Goal: Communication & Community: Answer question/provide support

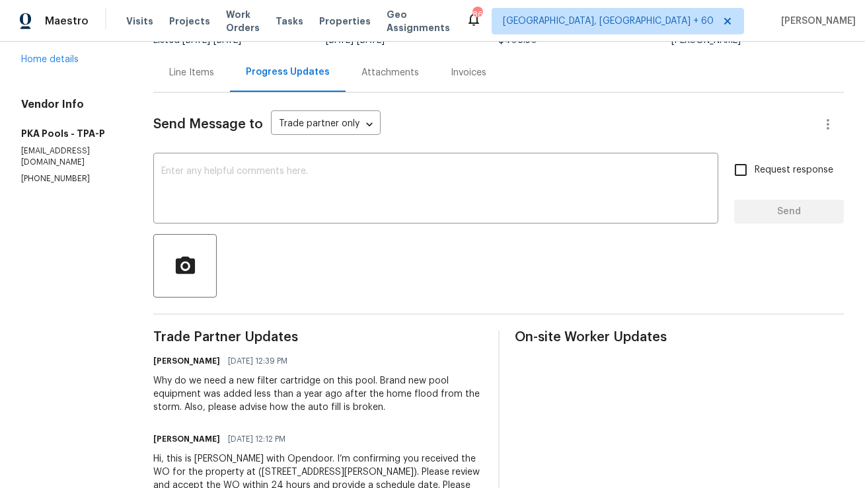
scroll to position [129, 0]
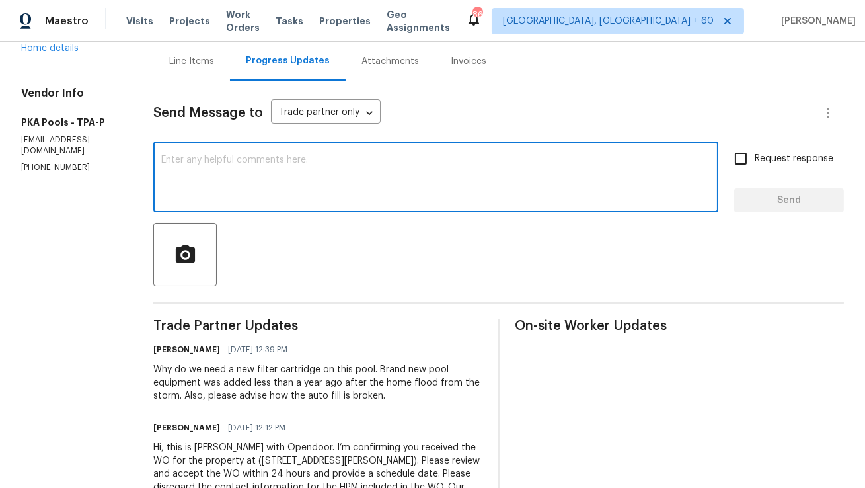
click at [310, 179] on textarea at bounding box center [435, 178] width 549 height 46
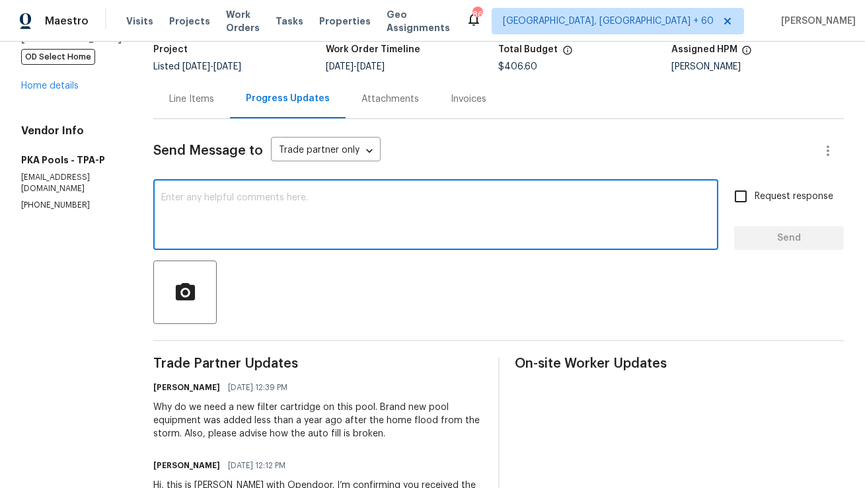
scroll to position [37, 0]
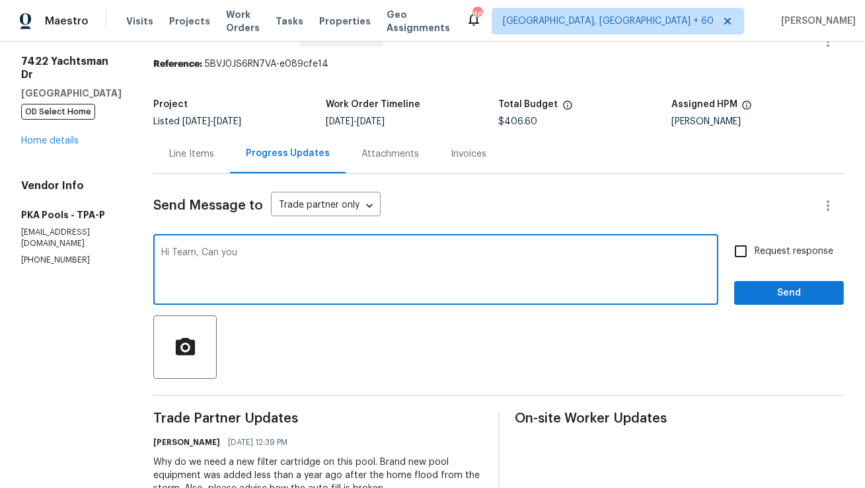
click at [219, 261] on textarea "Hi Team, Can you" at bounding box center [435, 271] width 549 height 46
type textarea "c"
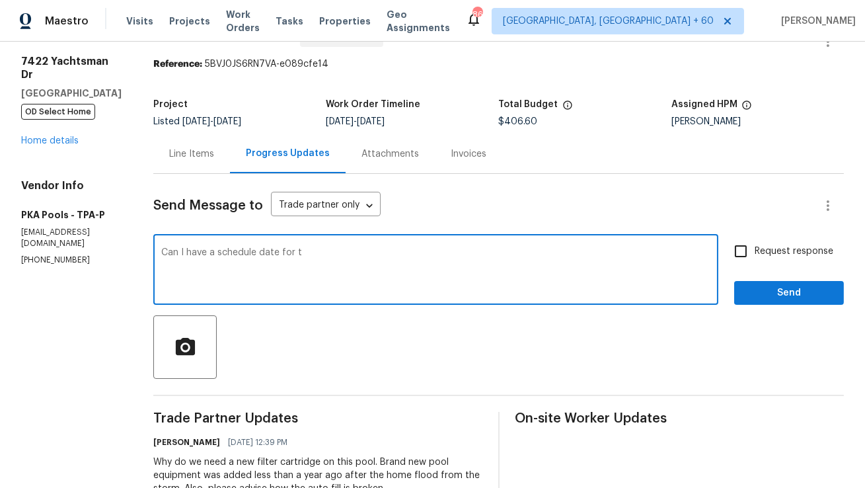
type textarea "Can I have a schedule date for t"
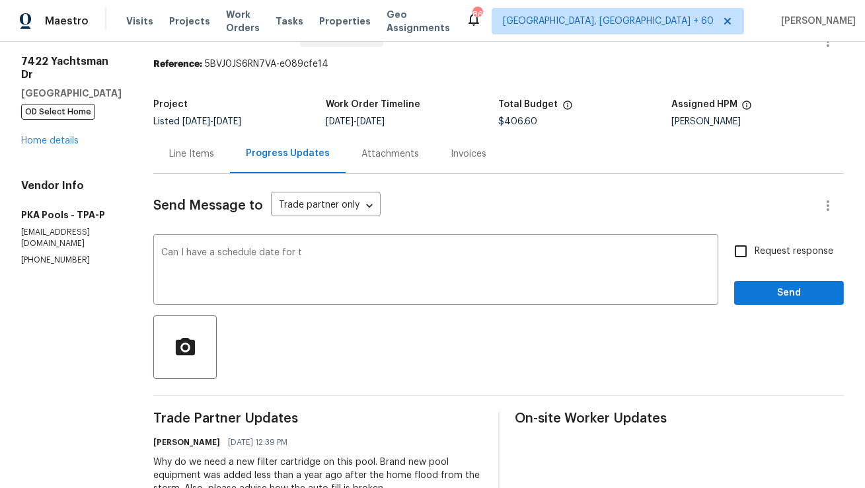
click at [46, 262] on p "(813) 493-8784" at bounding box center [71, 259] width 100 height 11
copy p "(813) 493-8784"
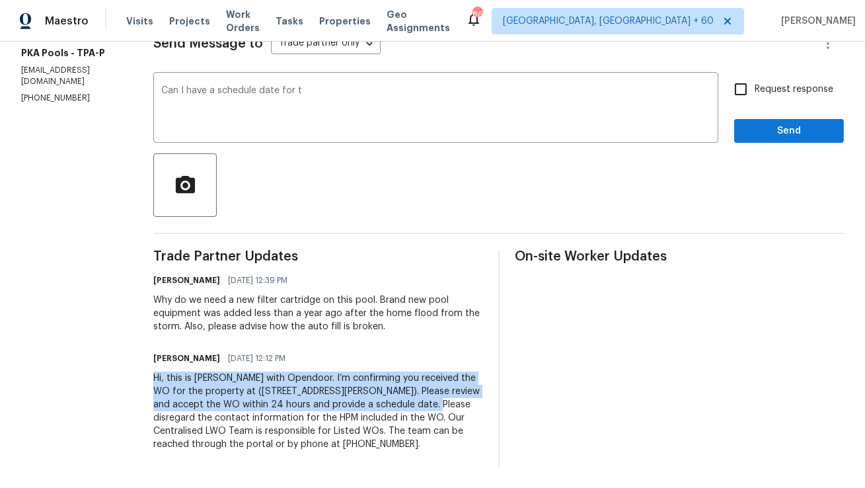
copy div "Hi, this is Anthony with Opendoor. I’m confirming you received the WO for the p…"
drag, startPoint x: 134, startPoint y: 375, endPoint x: 364, endPoint y: 408, distance: 232.2
click at [364, 408] on div "Hi, this is Anthony with Opendoor. I’m confirming you received the WO for the p…" at bounding box center [317, 410] width 329 height 79
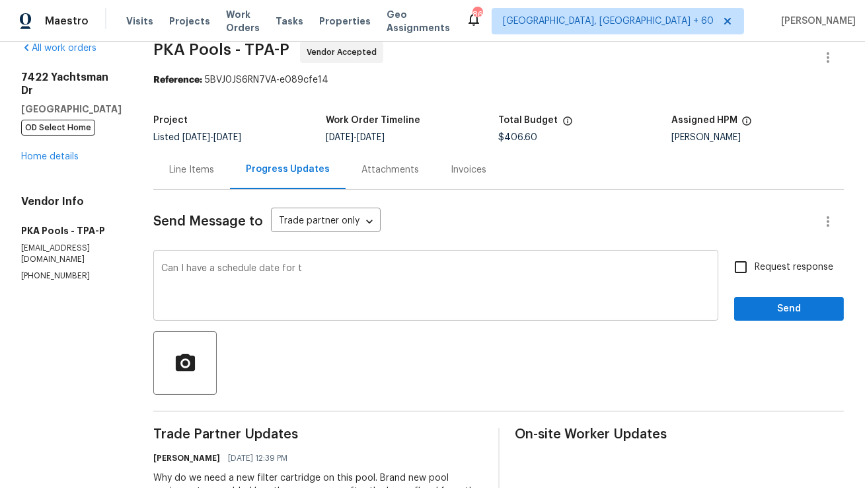
scroll to position [0, 0]
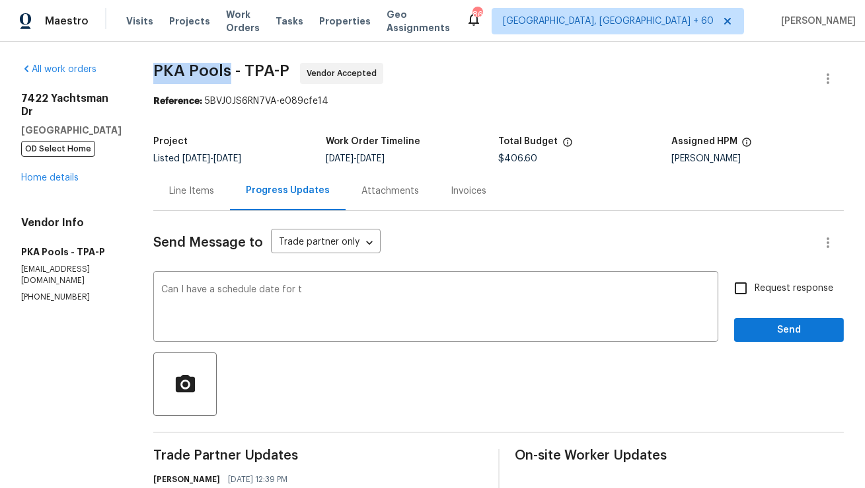
copy span "PKA Pools"
drag, startPoint x: 136, startPoint y: 67, endPoint x: 207, endPoint y: 68, distance: 71.3
click at [207, 68] on span "PKA Pools - TPA-P" at bounding box center [221, 71] width 136 height 16
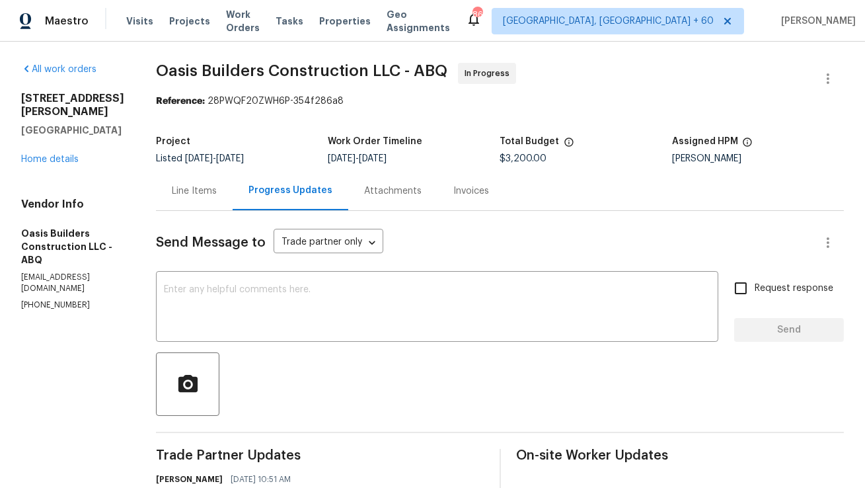
click at [190, 178] on div "Line Items" at bounding box center [194, 190] width 77 height 39
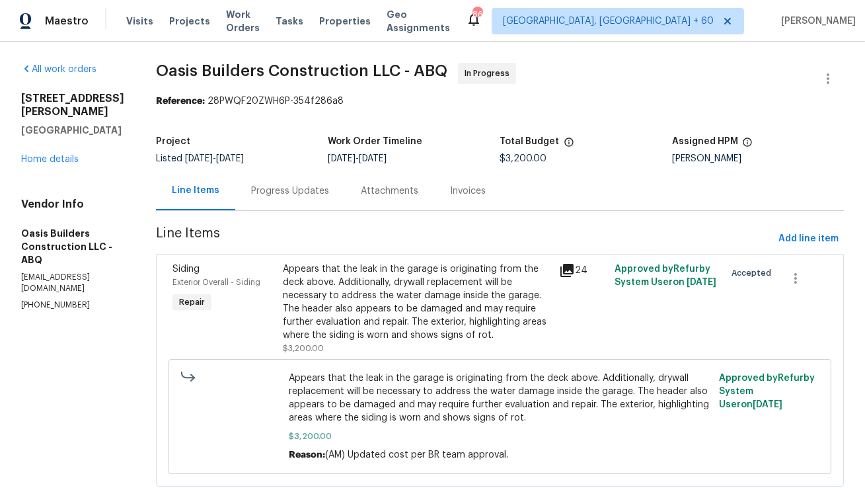
click at [366, 192] on div "Attachments" at bounding box center [389, 190] width 57 height 13
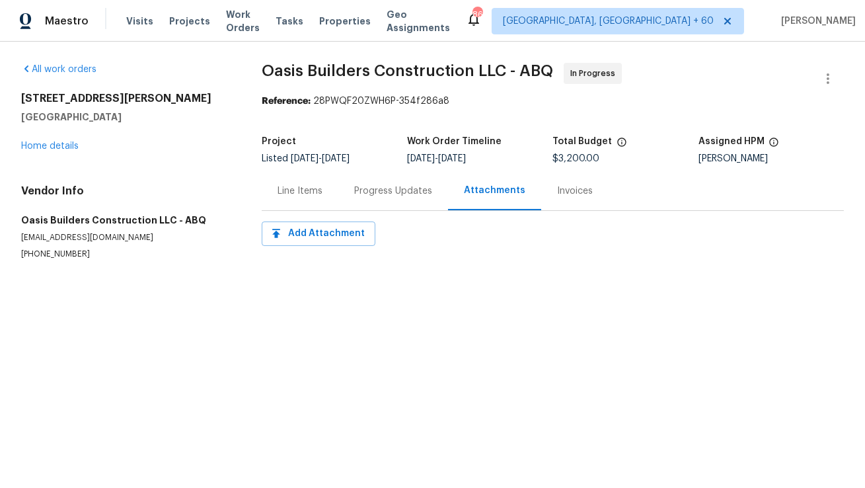
click at [346, 192] on div "Progress Updates" at bounding box center [393, 190] width 110 height 39
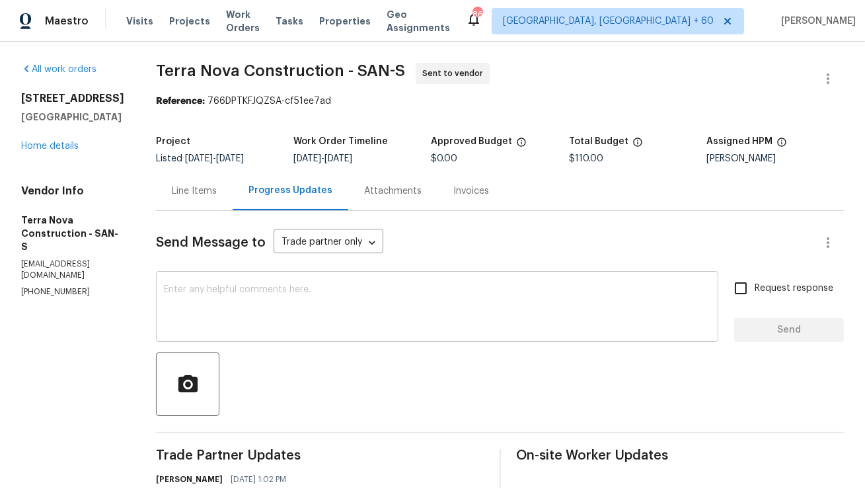
click at [318, 301] on textarea at bounding box center [437, 308] width 546 height 46
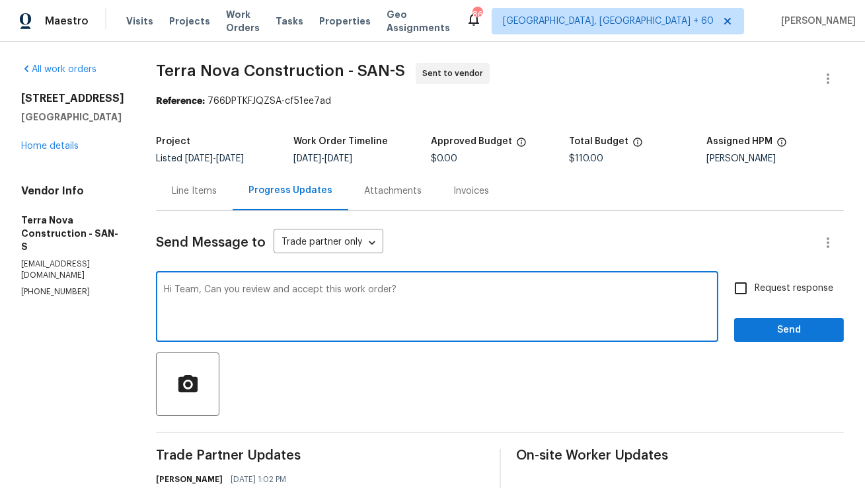
type textarea "Hi Team, Can you review and accept this work order?"
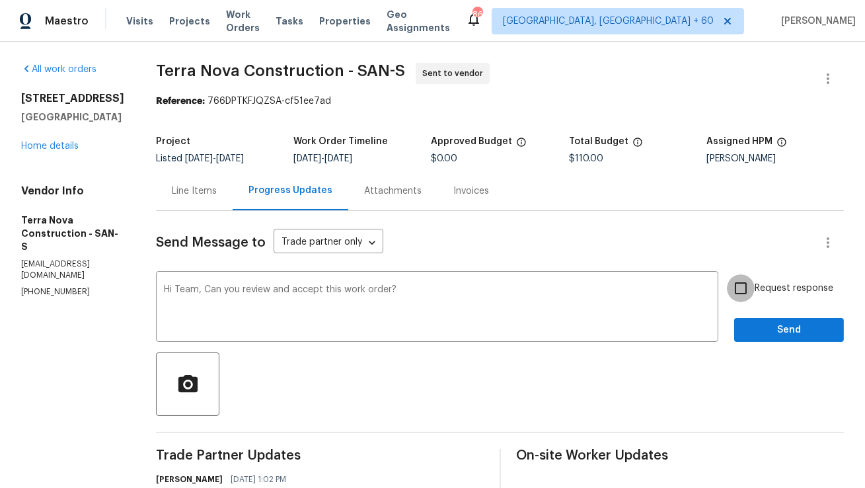
click at [749, 297] on input "Request response" at bounding box center [741, 288] width 28 height 28
checkbox input "true"
click at [754, 328] on span "Send" at bounding box center [788, 330] width 89 height 17
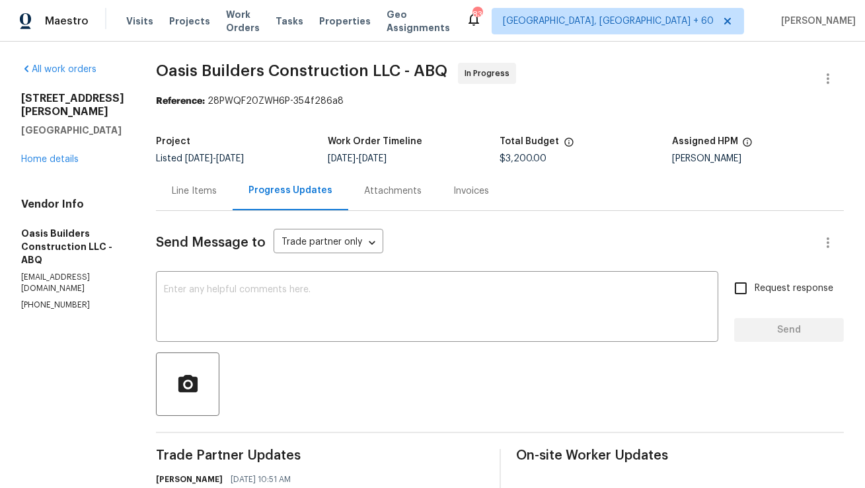
click at [217, 191] on div "Line Items" at bounding box center [194, 190] width 77 height 39
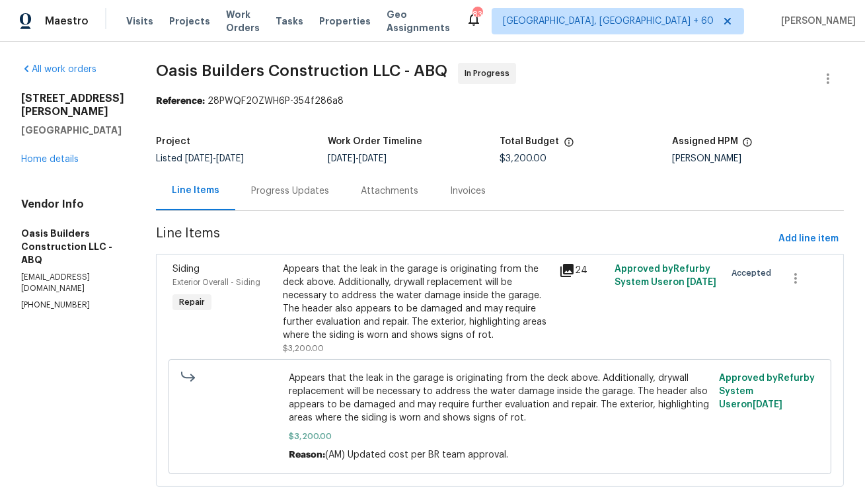
click at [326, 196] on div "Progress Updates" at bounding box center [290, 190] width 110 height 39
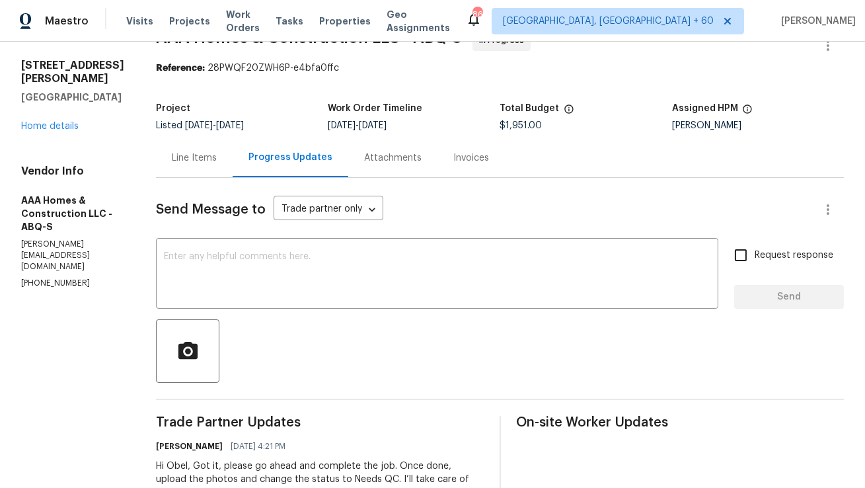
scroll to position [110, 0]
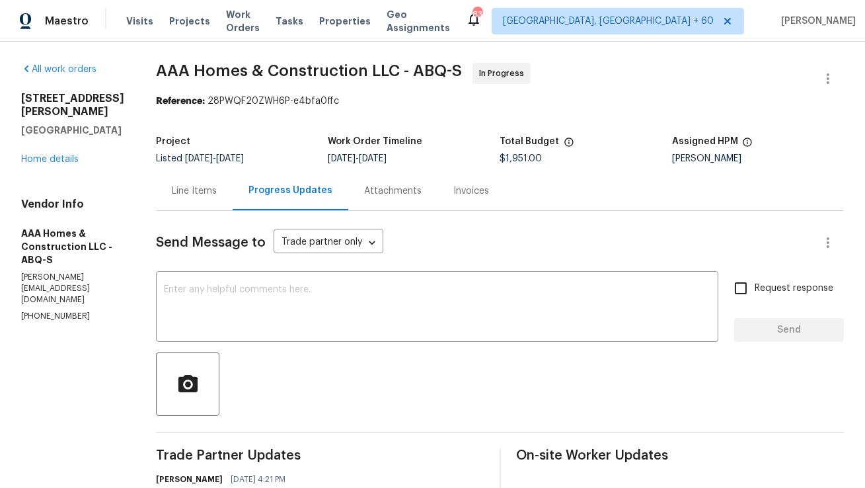
click at [207, 176] on div "Line Items" at bounding box center [194, 190] width 77 height 39
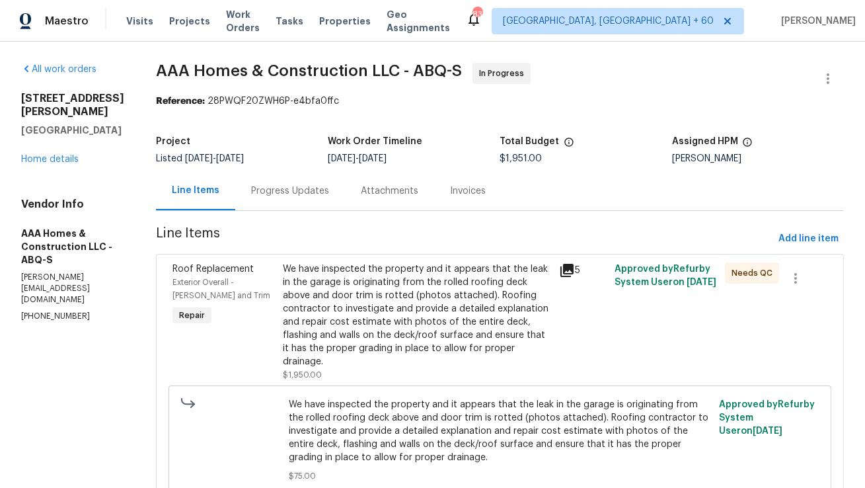
click at [326, 196] on div "Progress Updates" at bounding box center [290, 190] width 110 height 39
